Goal: Check status

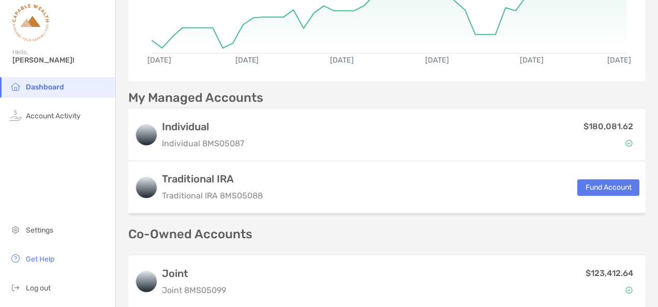
scroll to position [222, 0]
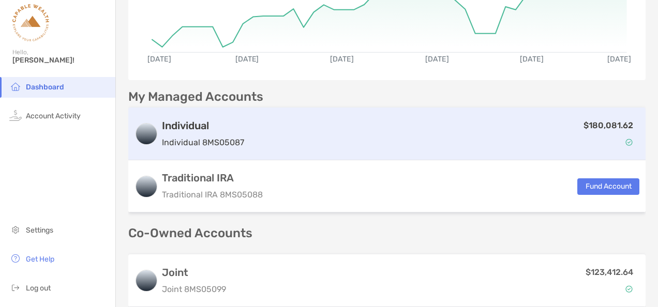
click at [339, 138] on div "$180,081.62" at bounding box center [443, 134] width 391 height 30
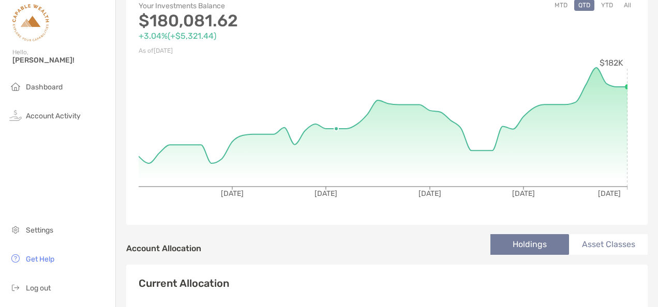
scroll to position [72, 0]
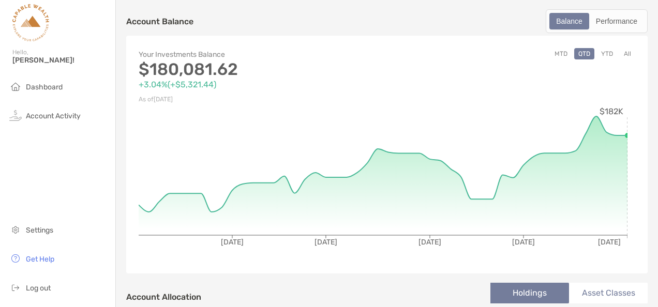
click at [622, 54] on button "All" at bounding box center [628, 53] width 16 height 11
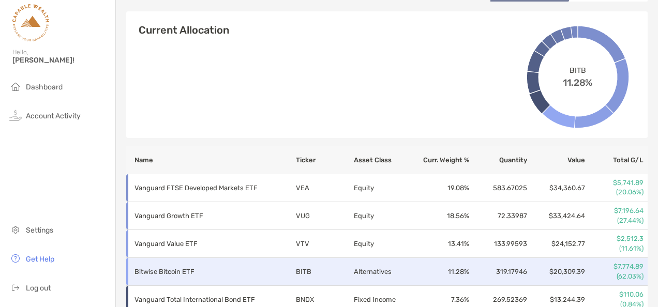
scroll to position [372, 0]
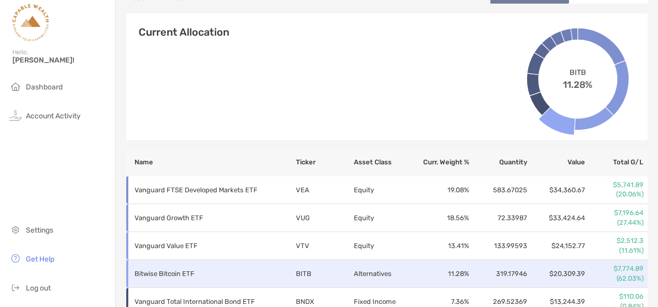
click at [357, 270] on td "Alternatives" at bounding box center [382, 274] width 58 height 28
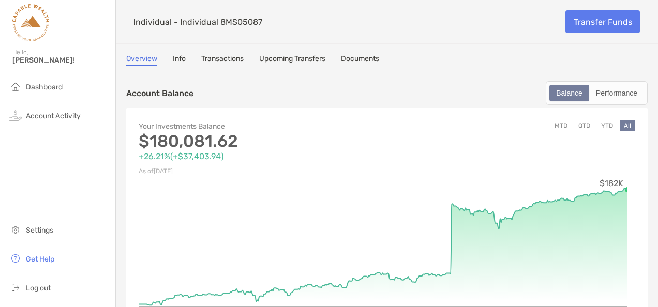
scroll to position [0, 0]
click at [36, 85] on span "Dashboard" at bounding box center [44, 87] width 37 height 9
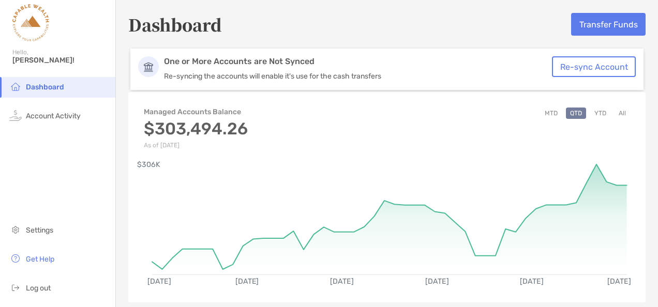
click at [615, 114] on button "All" at bounding box center [623, 113] width 16 height 11
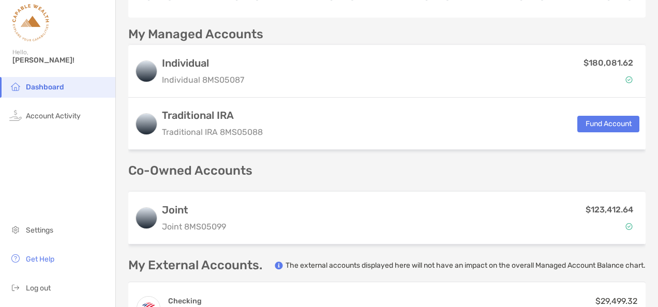
scroll to position [290, 0]
